Goal: Information Seeking & Learning: Find specific fact

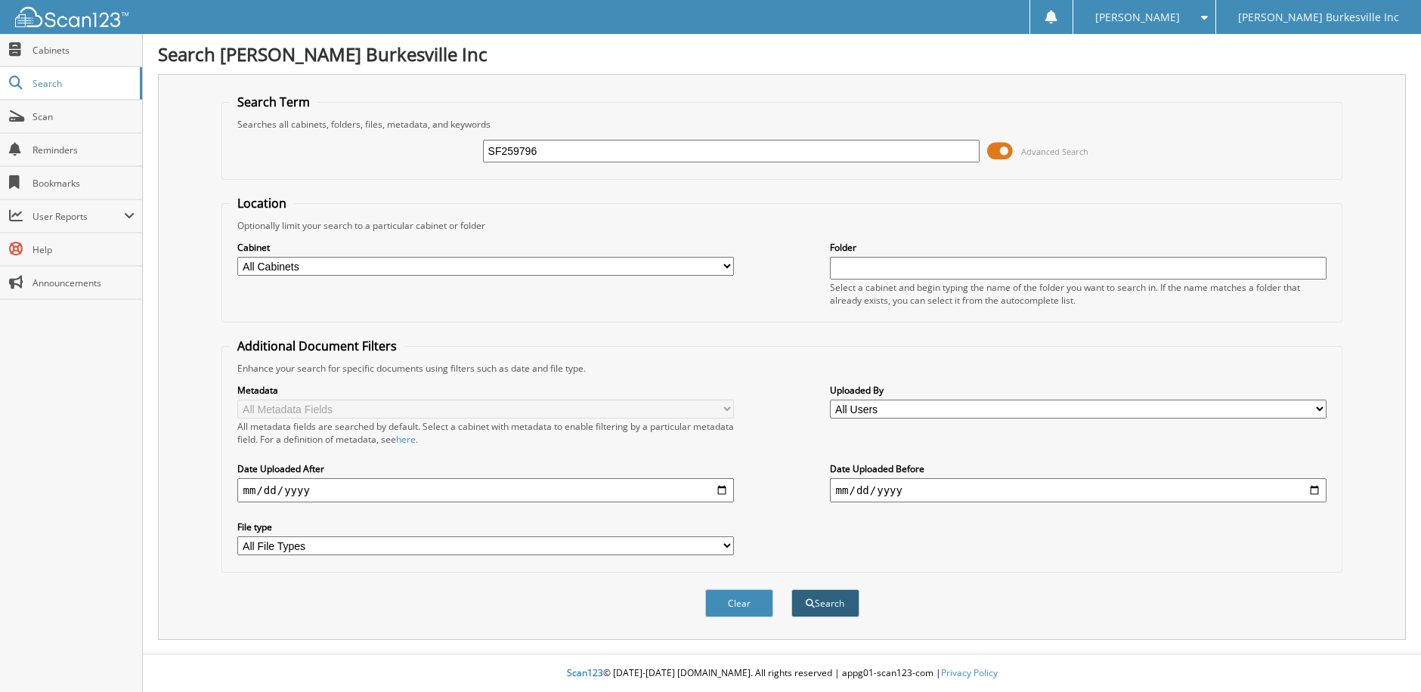
type input "SF259796"
click at [825, 602] on button "Search" at bounding box center [825, 603] width 68 height 28
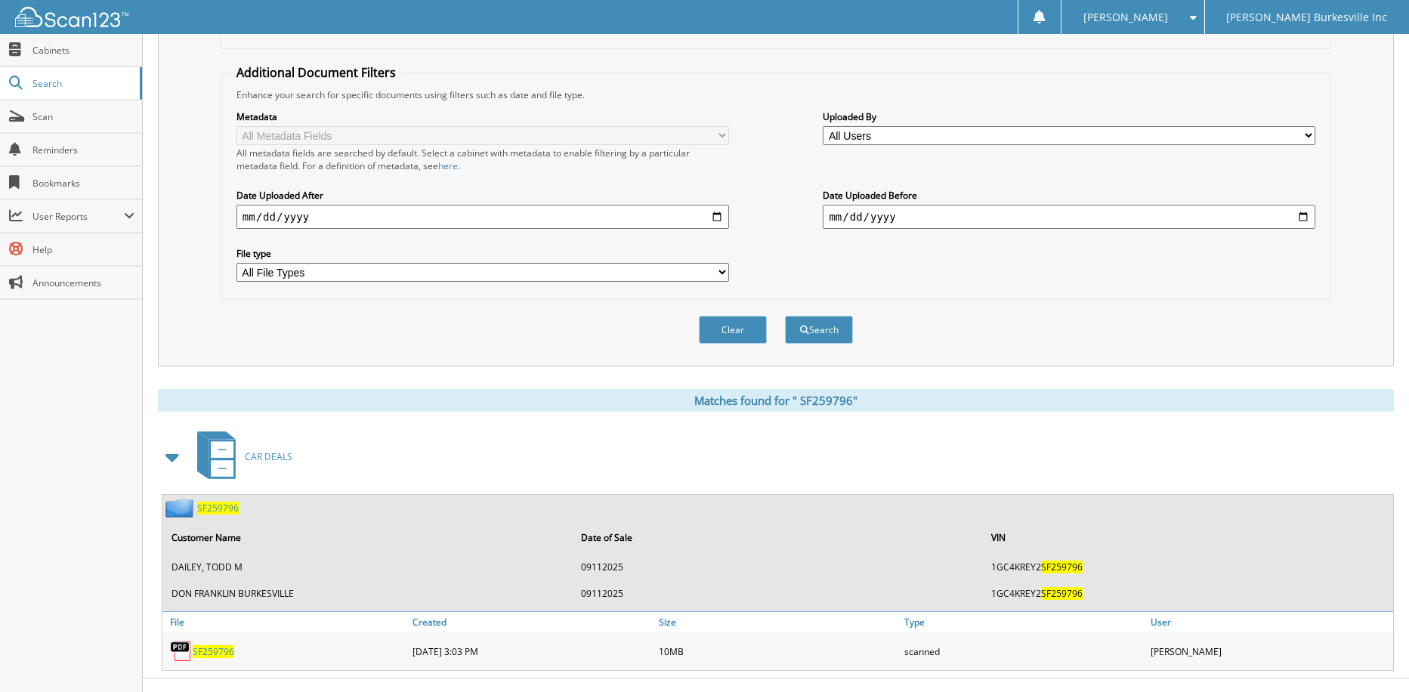
scroll to position [298, 0]
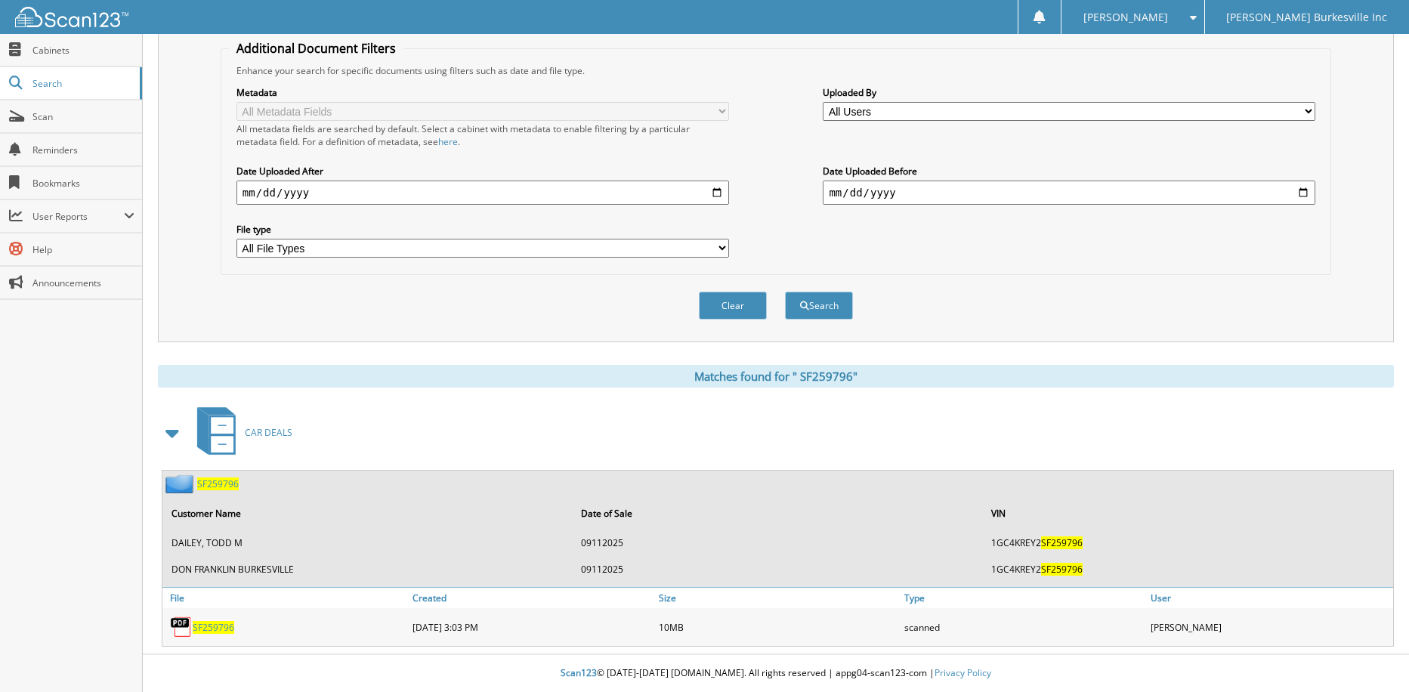
click at [202, 483] on span "S F 2 5 9 7 9 6" at bounding box center [218, 484] width 42 height 13
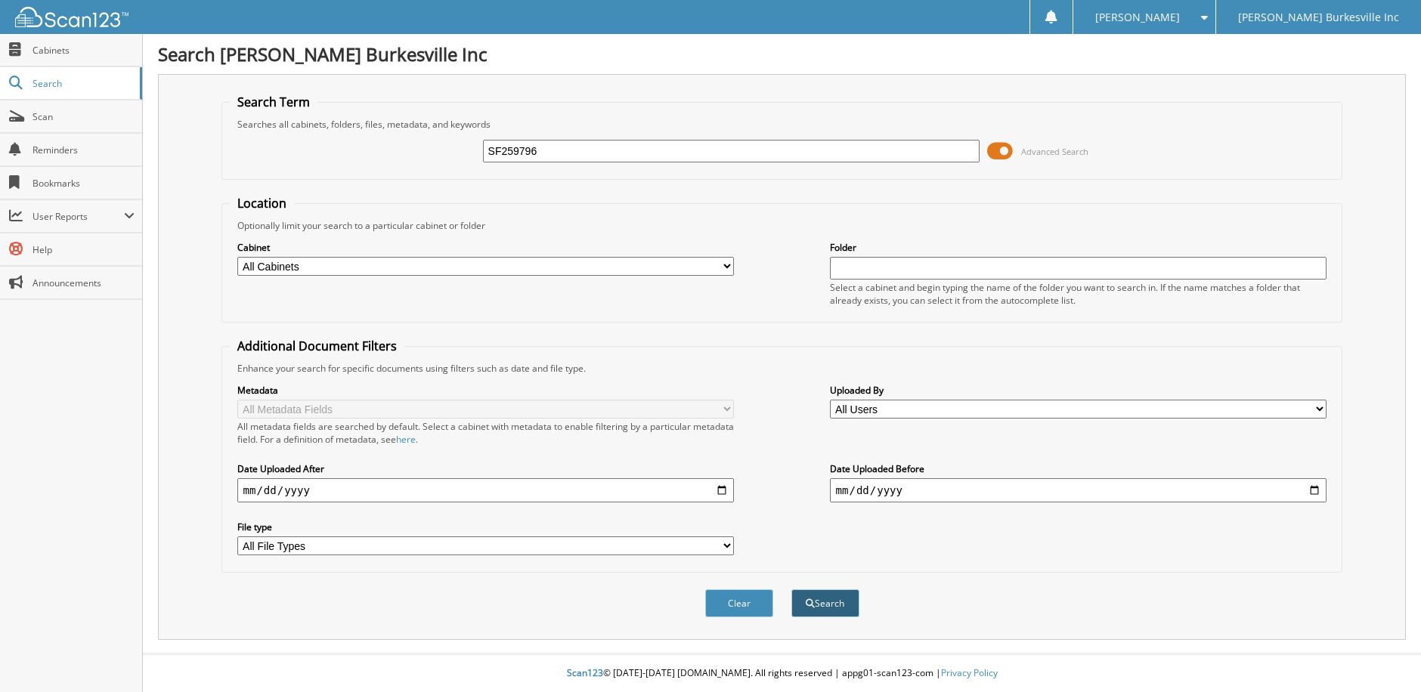
type input "SF259796"
click at [828, 611] on button "Search" at bounding box center [825, 603] width 68 height 28
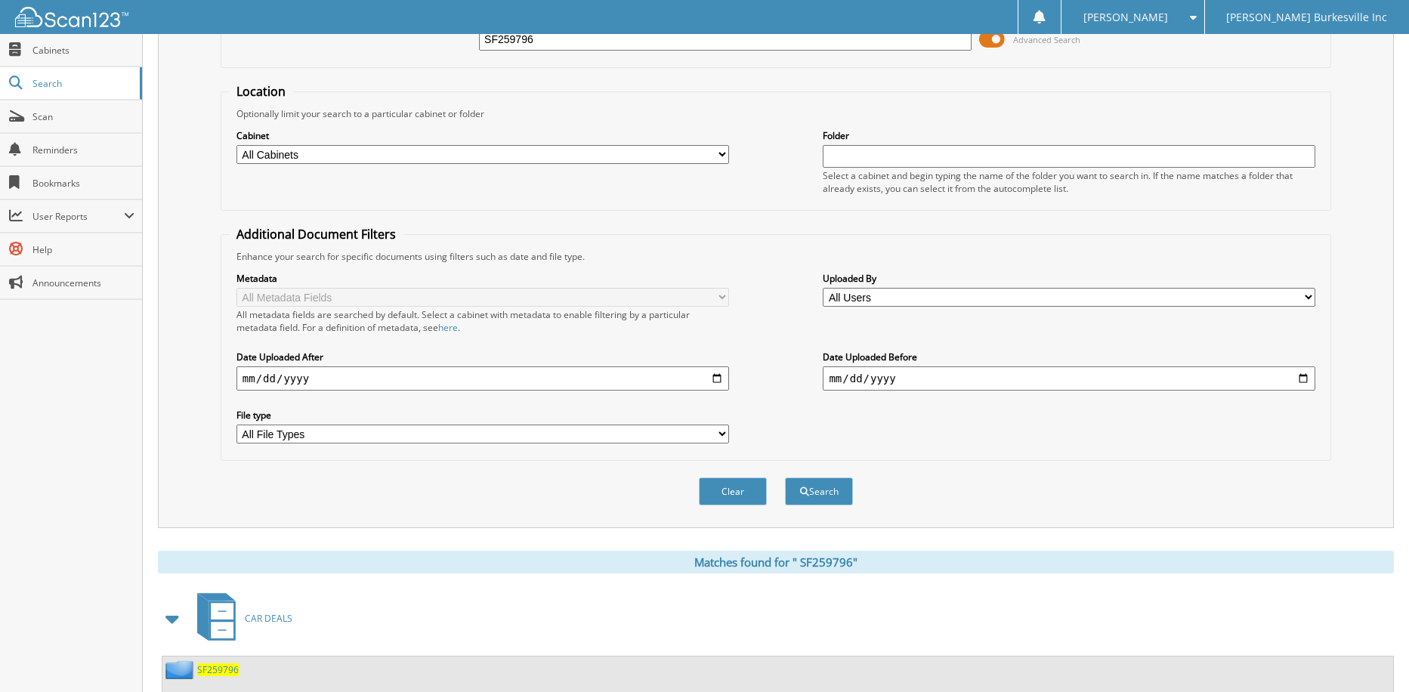
scroll to position [298, 0]
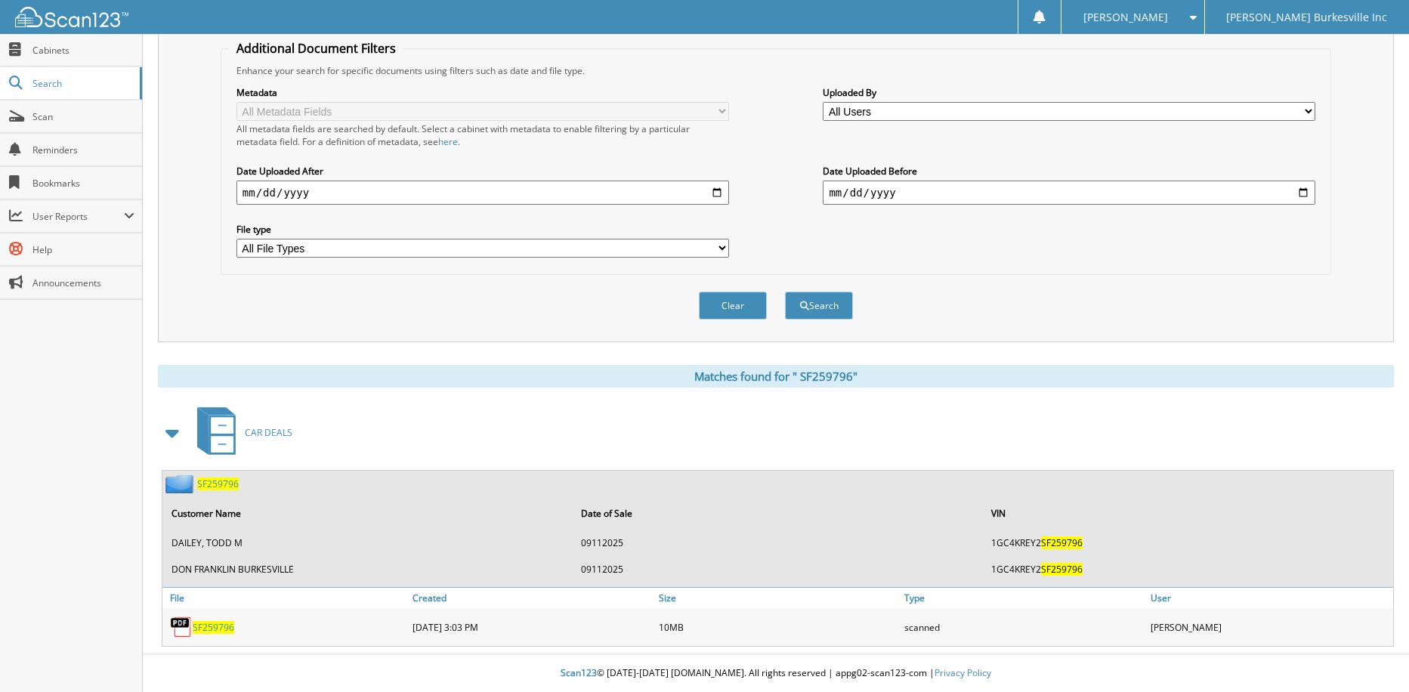
click at [206, 490] on span "S F 2 5 9 7 9 6" at bounding box center [218, 484] width 42 height 13
